Goal: Check status: Check status

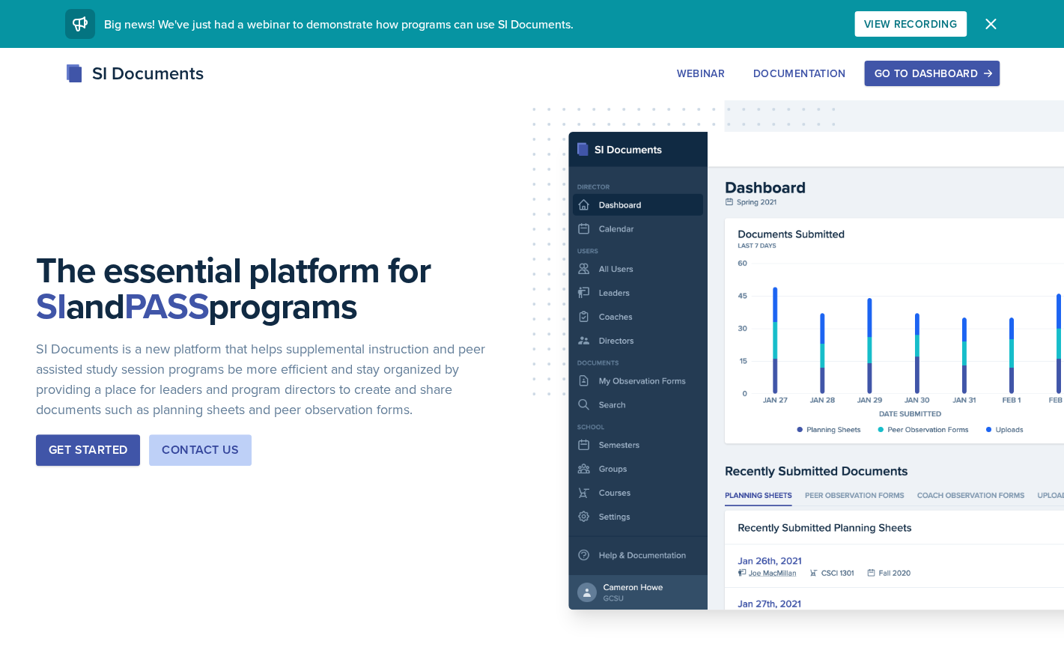
click at [914, 79] on div "Go to Dashboard" at bounding box center [931, 73] width 115 height 12
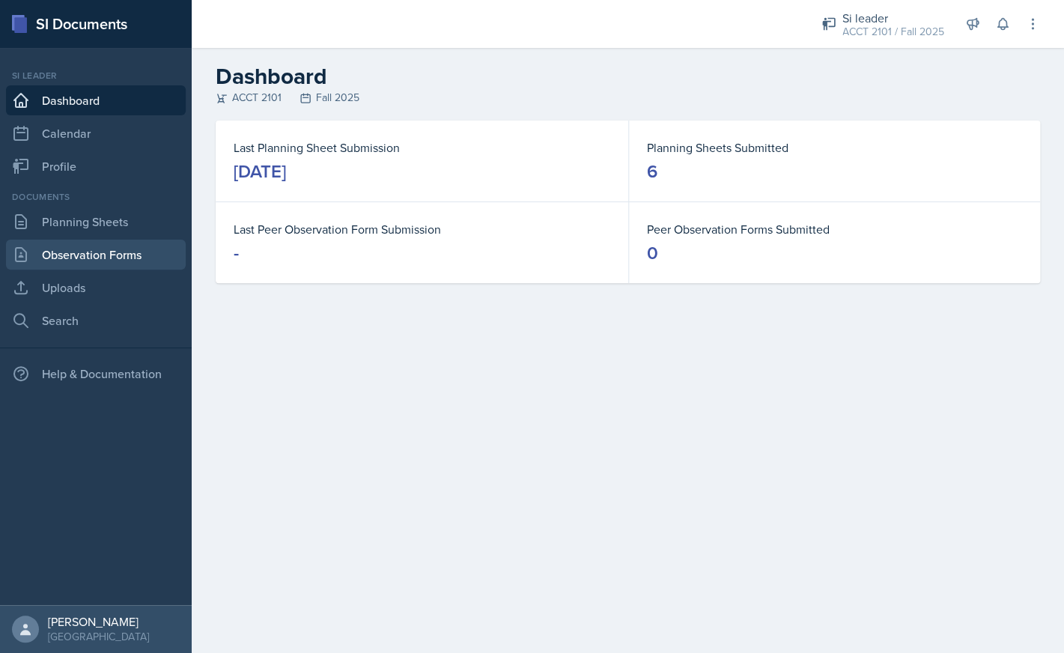
click at [118, 258] on link "Observation Forms" at bounding box center [96, 255] width 180 height 30
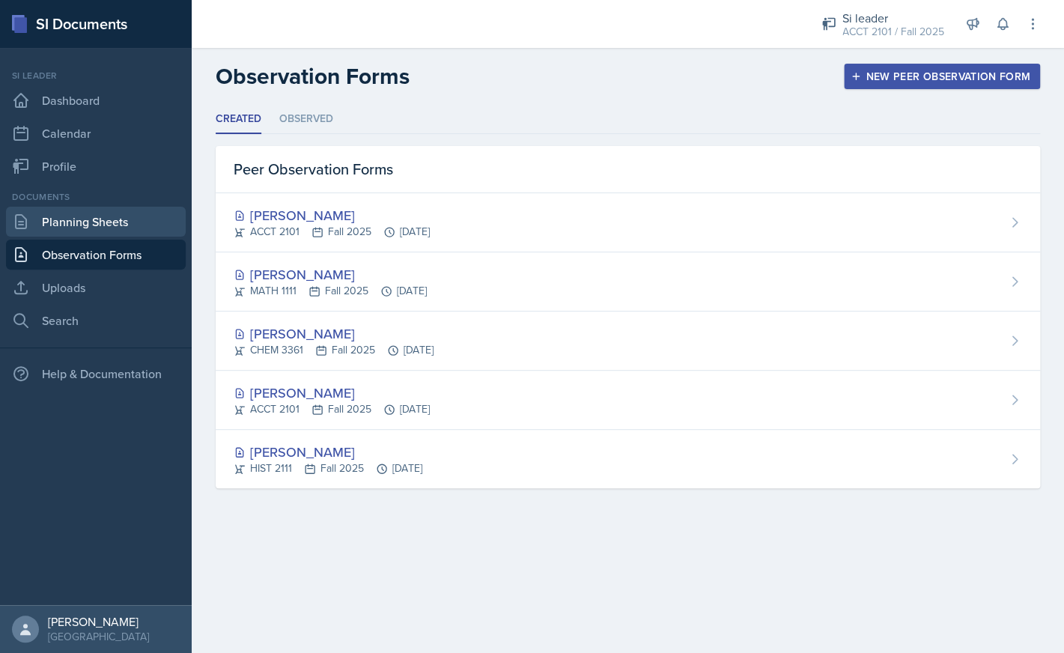
click at [126, 225] on link "Planning Sheets" at bounding box center [96, 222] width 180 height 30
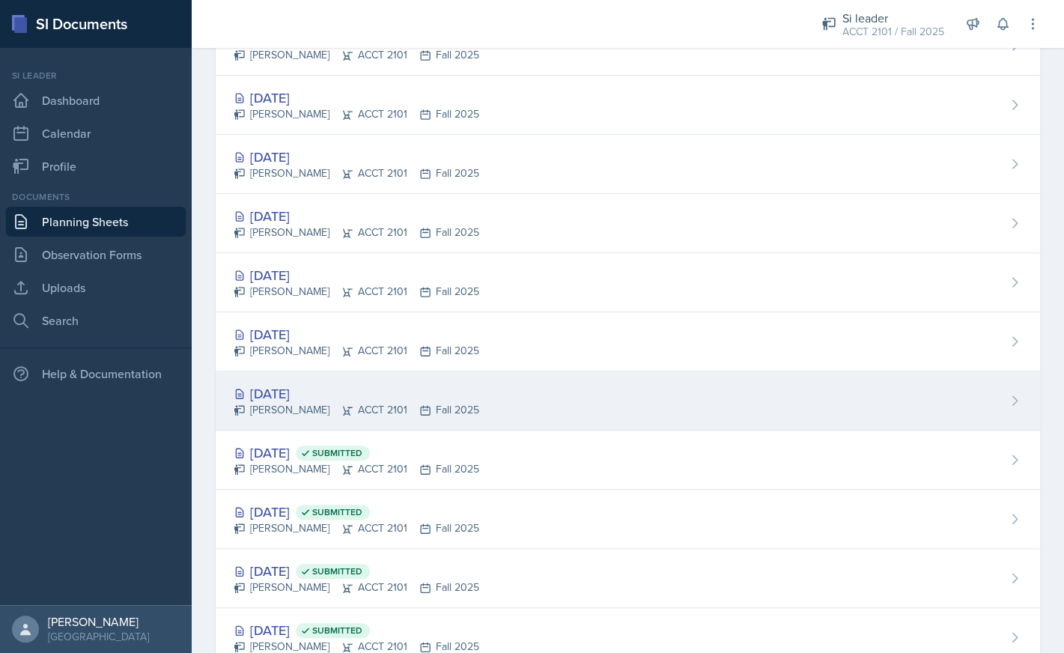
scroll to position [283, 0]
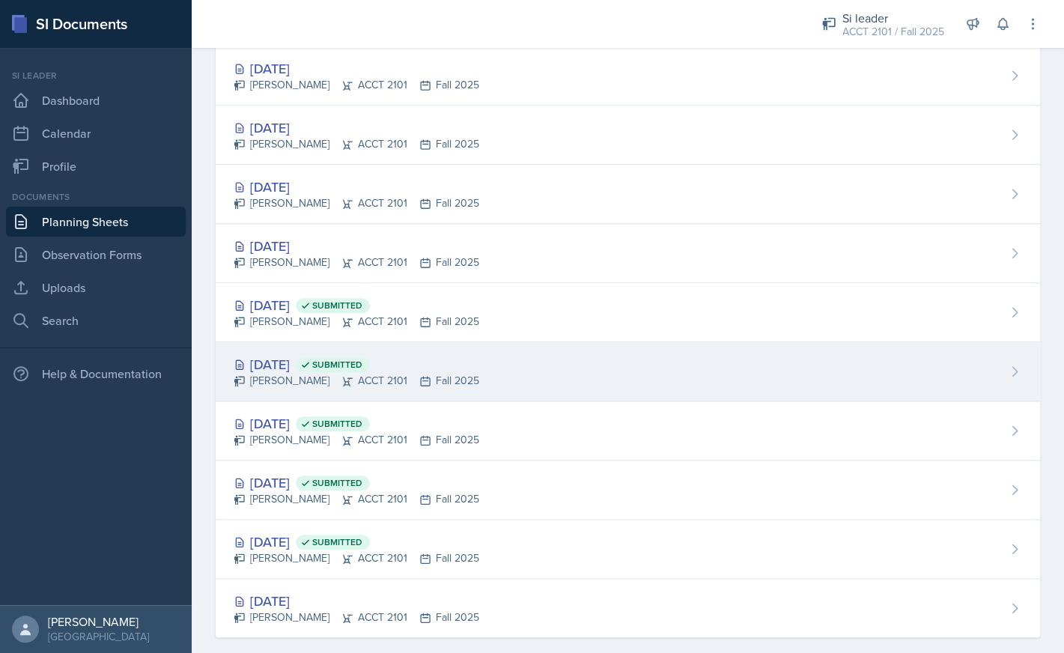
click at [302, 360] on div "[DATE] Submitted" at bounding box center [357, 364] width 246 height 20
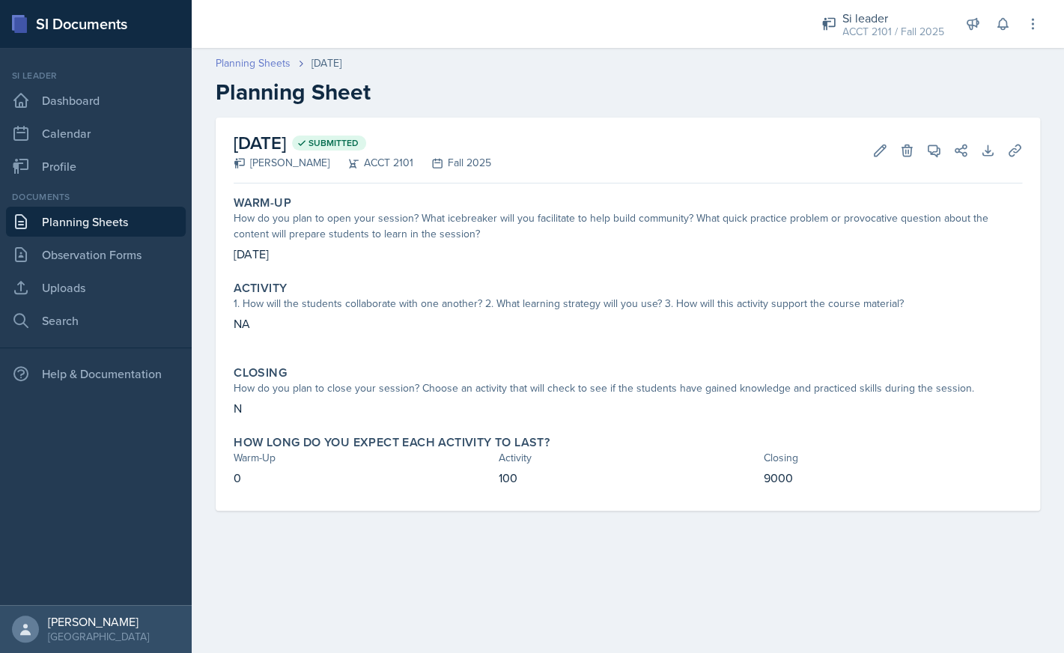
click at [273, 69] on link "Planning Sheets" at bounding box center [253, 63] width 75 height 16
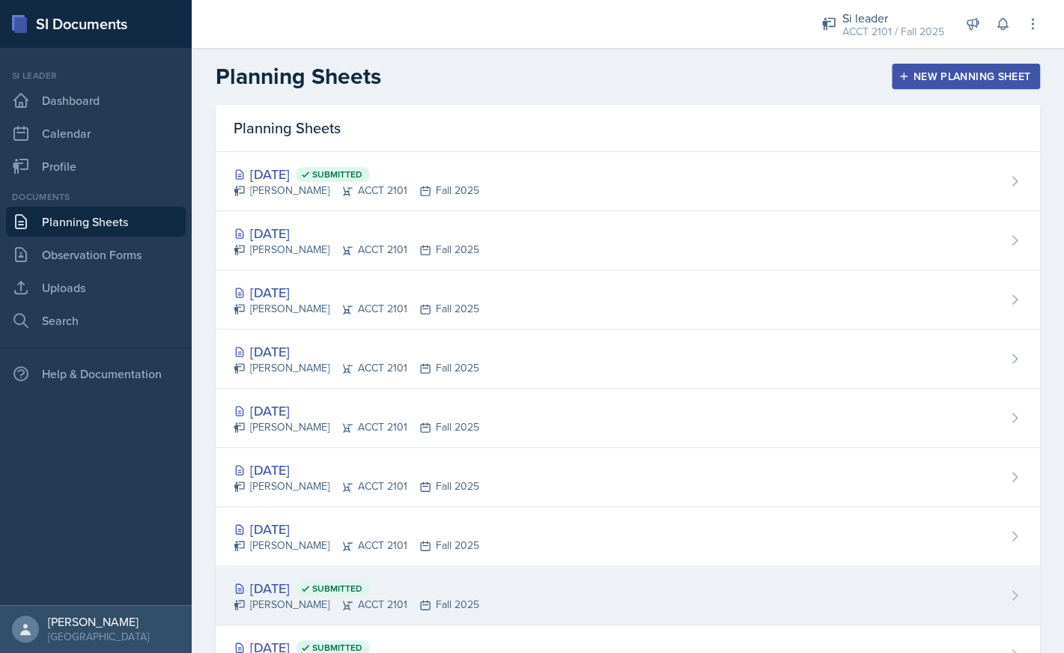
click at [293, 595] on div "[DATE] Submitted" at bounding box center [357, 588] width 246 height 20
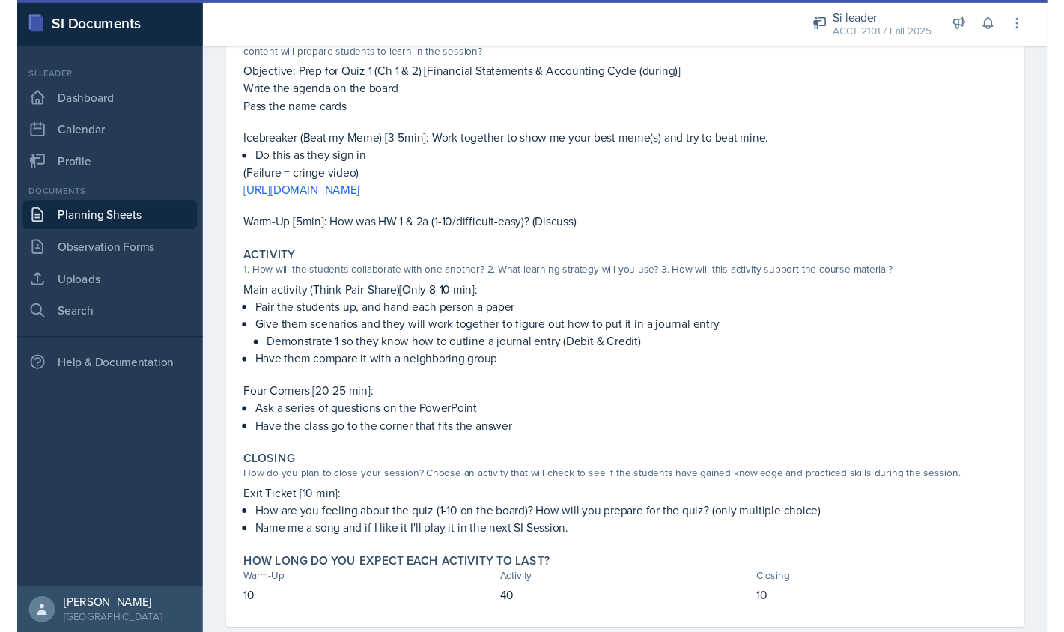
scroll to position [211, 0]
